Goal: Obtain resource: Obtain resource

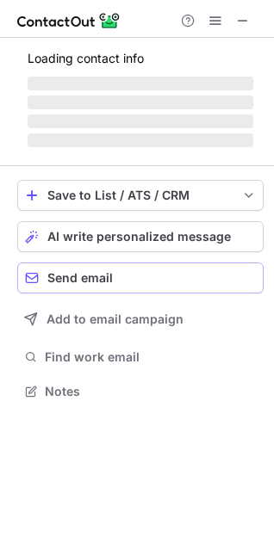
scroll to position [374, 274]
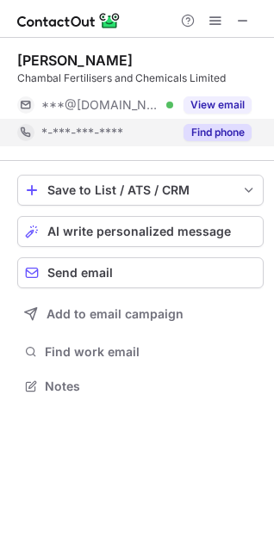
click at [215, 139] on button "Find phone" at bounding box center [217, 132] width 68 height 17
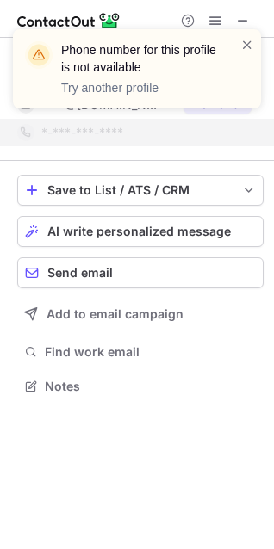
click at [246, 56] on div at bounding box center [247, 68] width 14 height 65
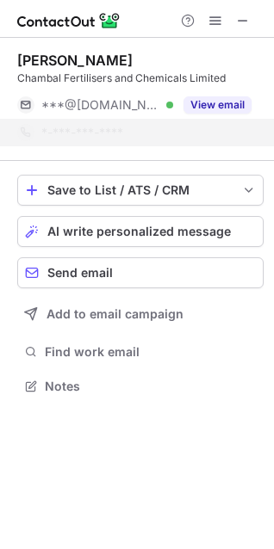
click at [246, 40] on span at bounding box center [247, 44] width 14 height 17
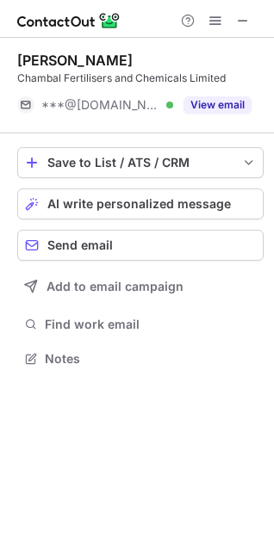
scroll to position [347, 274]
click at [239, 24] on span at bounding box center [243, 21] width 14 height 14
